Goal: Information Seeking & Learning: Learn about a topic

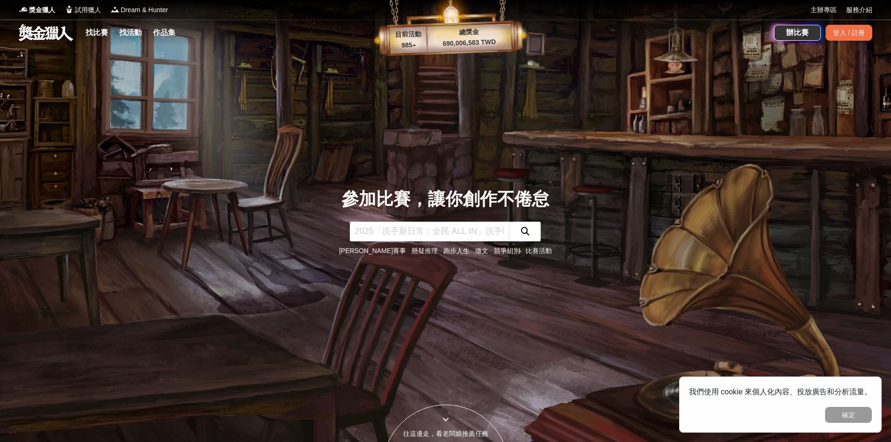
click at [383, 228] on input "text" at bounding box center [429, 232] width 159 height 20
type input "生命教育"
click button "submit" at bounding box center [525, 232] width 32 height 20
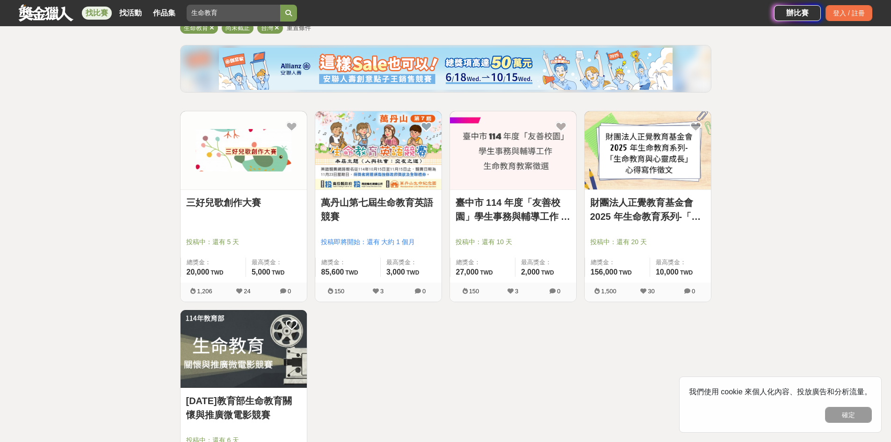
scroll to position [140, 0]
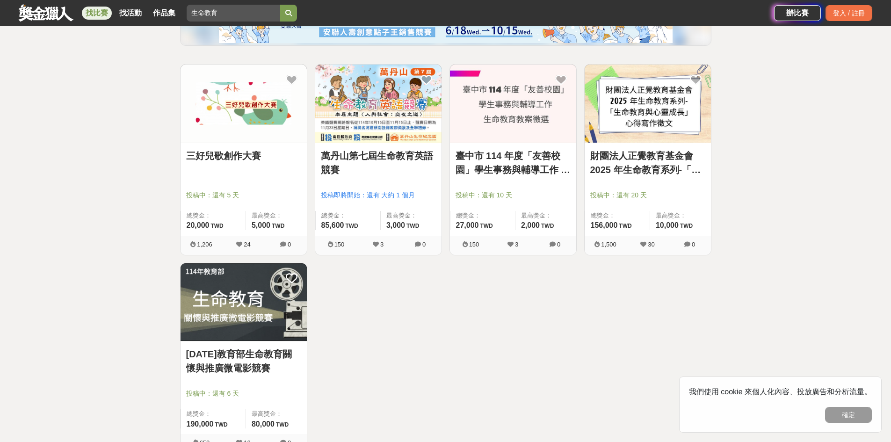
click at [645, 158] on link "財團法人正覺教育基金會 2025 年生命教育系列-「生命教育與心靈成長」心得寫作徵文" at bounding box center [647, 163] width 115 height 28
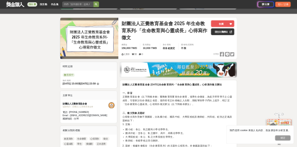
scroll to position [93, 0]
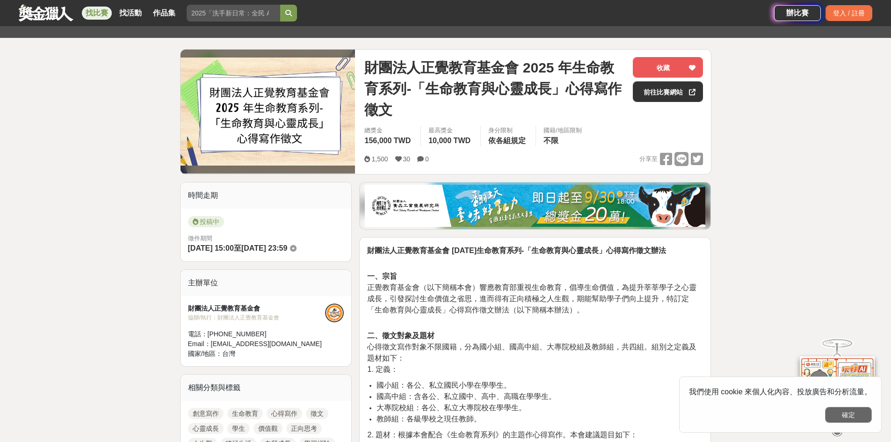
click at [845, 420] on button "確定" at bounding box center [848, 415] width 47 height 16
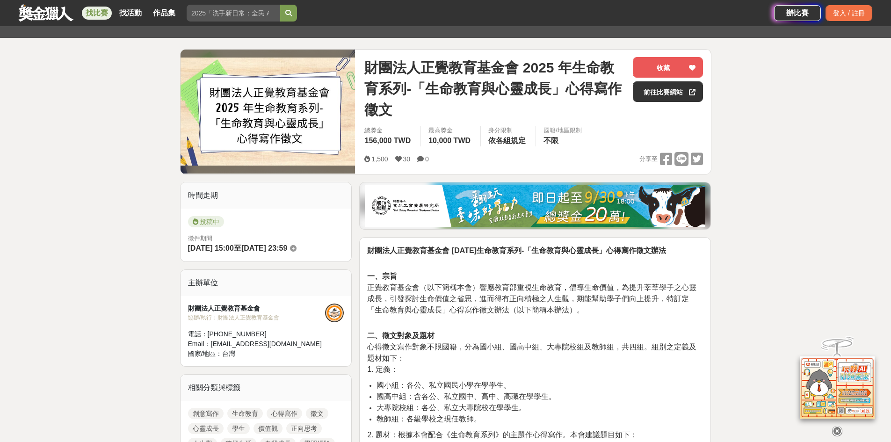
click at [838, 432] on icon at bounding box center [837, 430] width 10 height 10
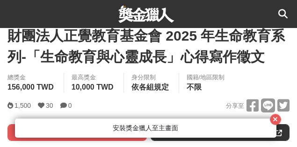
scroll to position [296, 0]
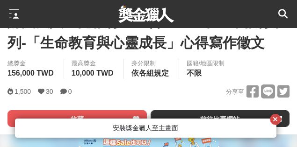
click at [276, 118] on icon "button" at bounding box center [275, 119] width 5 height 7
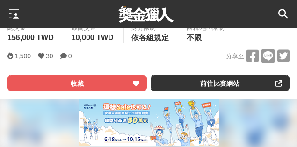
scroll to position [343, 0]
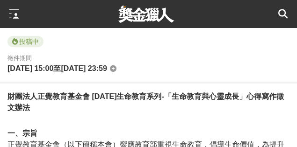
scroll to position [483, 0]
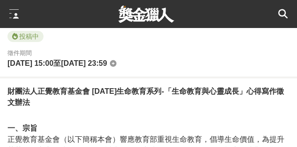
drag, startPoint x: 17, startPoint y: 90, endPoint x: 202, endPoint y: 90, distance: 185.1
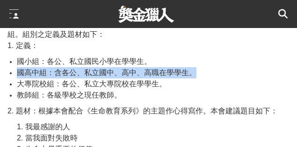
scroll to position [685, 0]
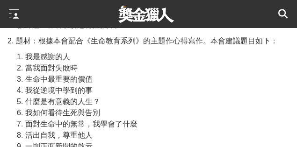
scroll to position [748, 0]
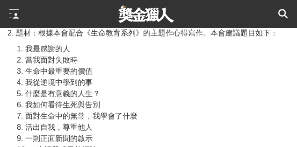
drag, startPoint x: 122, startPoint y: 120, endPoint x: 207, endPoint y: 122, distance: 85.6
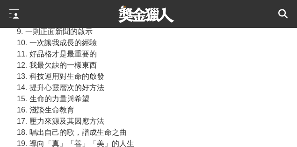
scroll to position [872, 0]
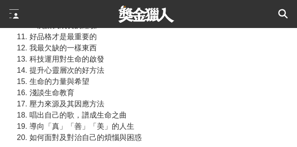
drag, startPoint x: 15, startPoint y: 75, endPoint x: 258, endPoint y: 99, distance: 243.8
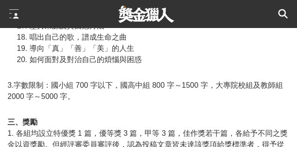
scroll to position [982, 0]
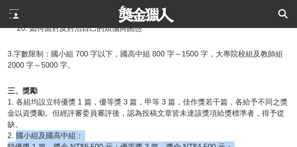
drag, startPoint x: 153, startPoint y: 69, endPoint x: 205, endPoint y: 73, distance: 52.1
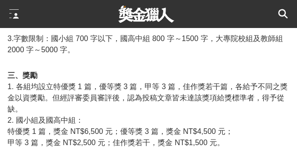
scroll to position [1013, 0]
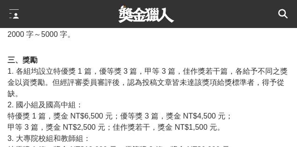
drag, startPoint x: 121, startPoint y: 81, endPoint x: 158, endPoint y: 86, distance: 37.7
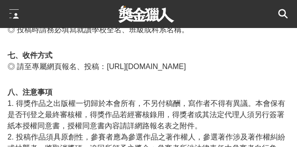
scroll to position [1356, 0]
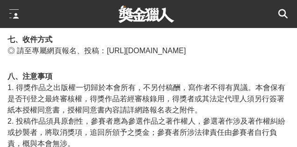
drag, startPoint x: 18, startPoint y: 63, endPoint x: 252, endPoint y: 65, distance: 234.2
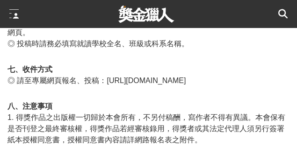
scroll to position [1324, 0]
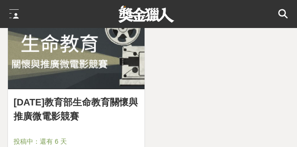
scroll to position [623, 0]
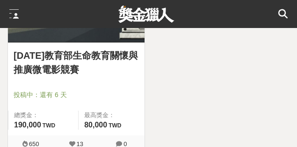
click at [57, 57] on link "[DATE]教育部生命教育關懷與推廣微電影競賽" at bounding box center [76, 63] width 125 height 28
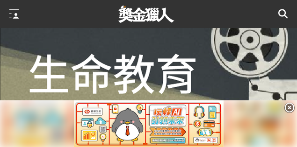
scroll to position [156, 0]
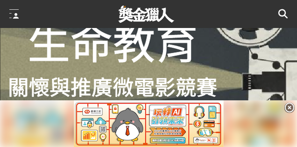
click at [291, 108] on icon at bounding box center [289, 108] width 10 height 10
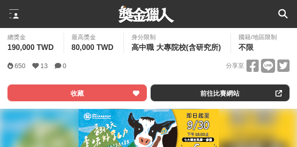
scroll to position [327, 0]
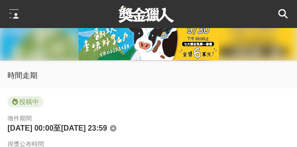
scroll to position [421, 0]
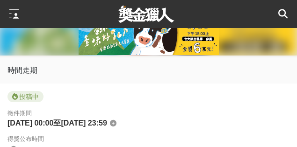
drag, startPoint x: 28, startPoint y: 69, endPoint x: 164, endPoint y: 71, distance: 136.0
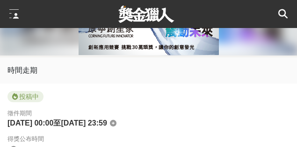
drag, startPoint x: 47, startPoint y: 83, endPoint x: 69, endPoint y: 86, distance: 22.7
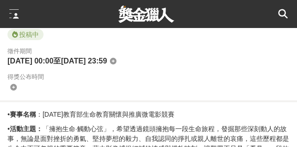
scroll to position [483, 0]
drag, startPoint x: 80, startPoint y: 107, endPoint x: 101, endPoint y: 106, distance: 21.5
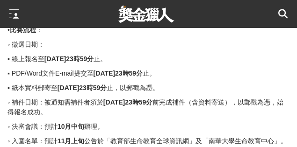
scroll to position [1605, 0]
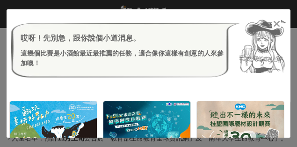
click at [276, 25] on icon at bounding box center [276, 23] width 7 height 9
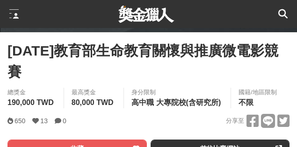
scroll to position [171, 0]
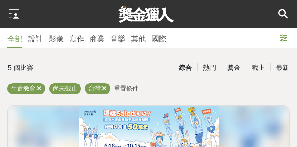
click at [282, 15] on icon at bounding box center [282, 13] width 9 height 9
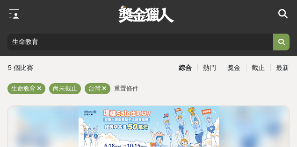
click at [60, 45] on input "生命教育" at bounding box center [139, 42] width 265 height 17
type input "生"
type input "ㄓ"
type input "國文"
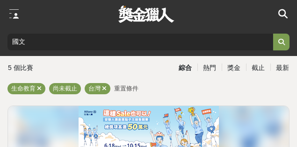
click button "submit" at bounding box center [281, 42] width 17 height 17
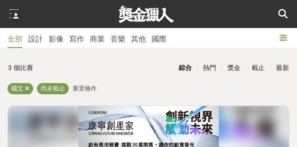
click at [283, 14] on icon at bounding box center [282, 13] width 9 height 9
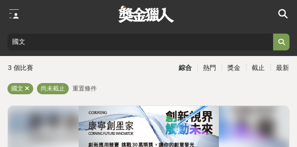
drag, startPoint x: 26, startPoint y: 42, endPoint x: 0, endPoint y: 40, distance: 25.8
click at [0, 40] on div "國文" at bounding box center [148, 42] width 297 height 28
type input "台灣能"
click button "submit" at bounding box center [281, 42] width 17 height 17
